Goal: Check status

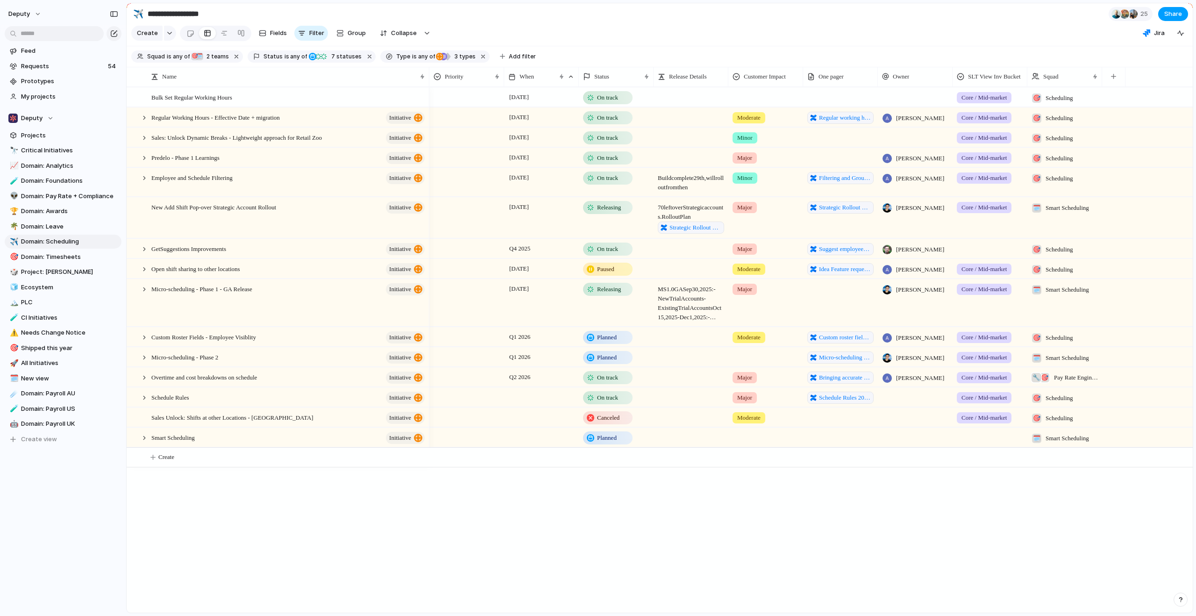
drag, startPoint x: 1182, startPoint y: 71, endPoint x: 1174, endPoint y: 19, distance: 52.9
click at [1181, 67] on section "Squad is any of 🎯 Scheduling 🗓️ Smart Scheduling 2 teams Status is any of Plann…" at bounding box center [660, 56] width 1066 height 21
click at [454, 597] on div "[DATE] On track Core / Mid-market 🎯 Scheduling [DATE] On track Moderate Regular…" at bounding box center [811, 350] width 764 height 526
drag, startPoint x: 731, startPoint y: 556, endPoint x: 854, endPoint y: 545, distance: 123.8
click at [738, 555] on div "[DATE] On track Core / Mid-market 🎯 Scheduling [DATE] On track Moderate Regular…" at bounding box center [811, 350] width 764 height 526
